Goal: Information Seeking & Learning: Compare options

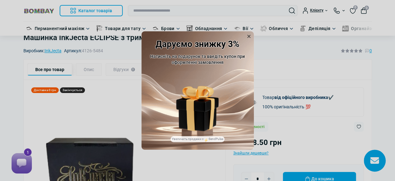
click at [249, 37] on icon at bounding box center [249, 36] width 3 height 3
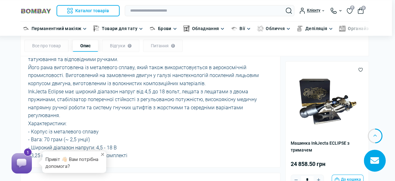
scroll to position [386, 3]
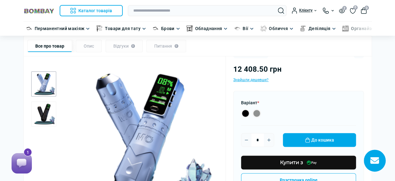
scroll to position [97, 0]
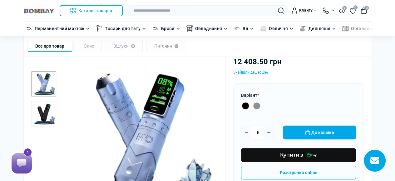
click at [41, 117] on img "2 / 2" at bounding box center [43, 113] width 25 height 25
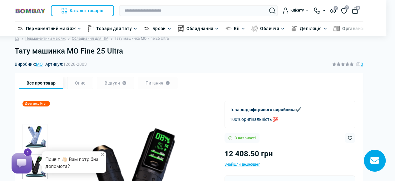
scroll to position [0, 9]
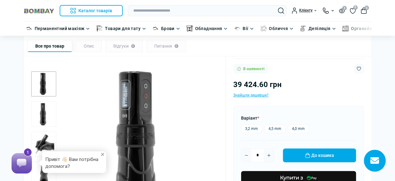
scroll to position [84, 0]
